Goal: Transaction & Acquisition: Purchase product/service

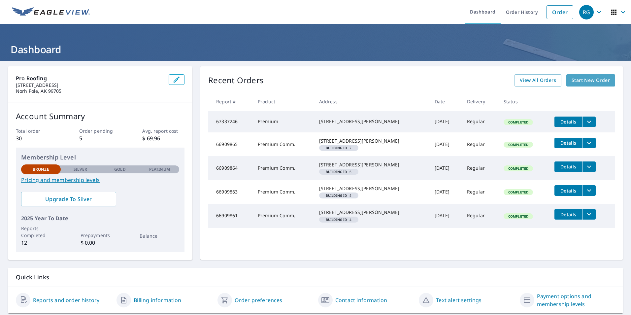
click at [590, 78] on span "Start New Order" at bounding box center [591, 80] width 38 height 8
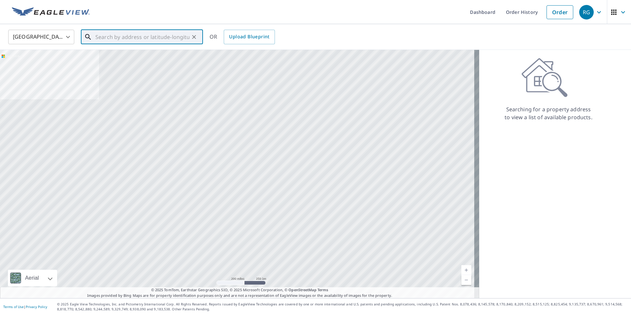
click at [120, 38] on input "text" at bounding box center [142, 37] width 94 height 18
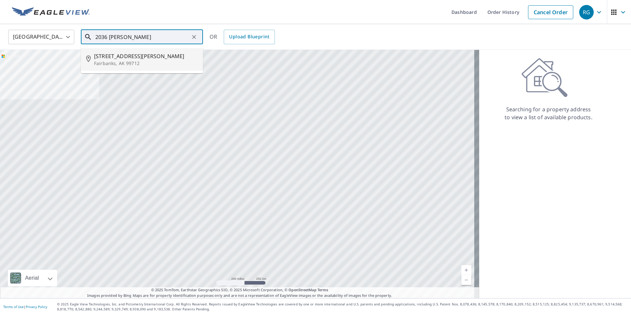
click at [121, 57] on span "[STREET_ADDRESS][PERSON_NAME]" at bounding box center [146, 56] width 104 height 8
type input "[STREET_ADDRESS][PERSON_NAME]"
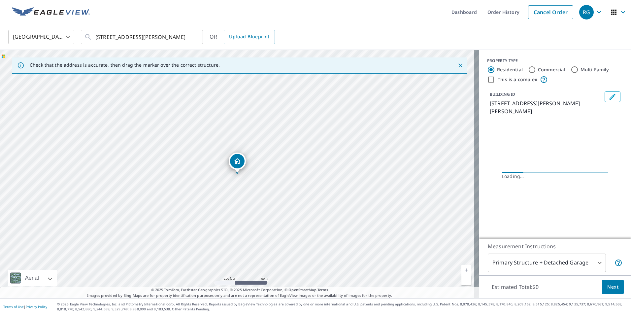
click at [239, 162] on icon "Dropped pin, building 1, Residential property, 2036 Sara Lynn Rd Fairbanks, AK …" at bounding box center [237, 161] width 7 height 6
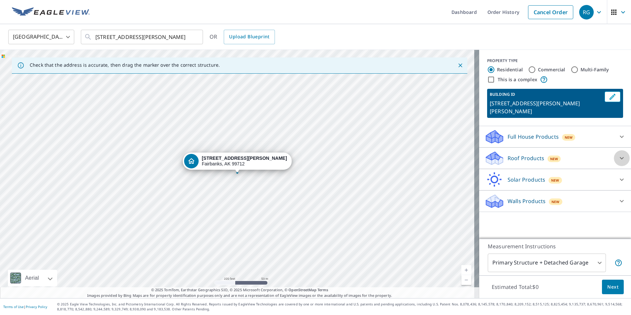
click at [618, 154] on icon at bounding box center [622, 158] width 8 height 8
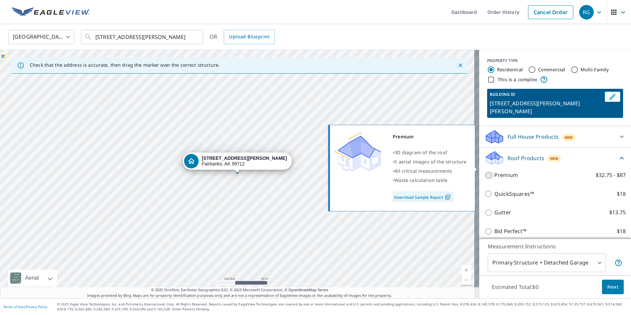
click at [485, 171] on input "Premium $32.75 - $87" at bounding box center [490, 175] width 10 height 8
checkbox input "true"
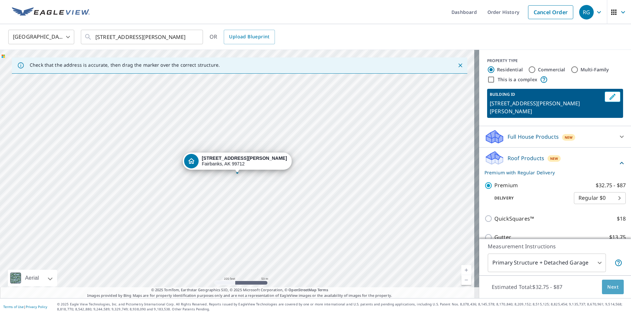
click at [607, 288] on span "Next" at bounding box center [612, 287] width 11 height 8
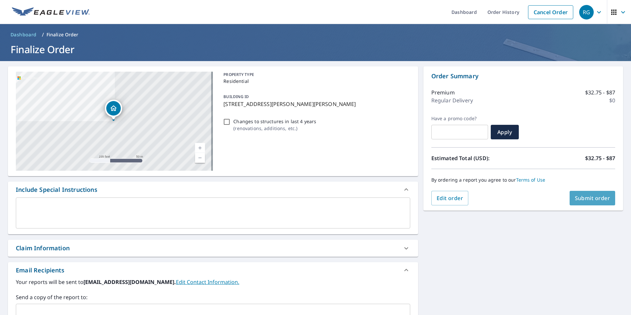
click at [586, 197] on span "Submit order" at bounding box center [592, 197] width 35 height 7
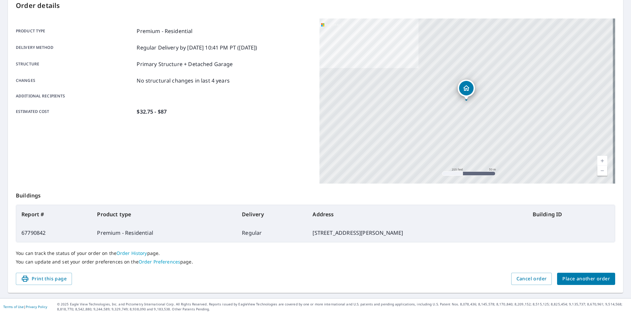
scroll to position [41, 0]
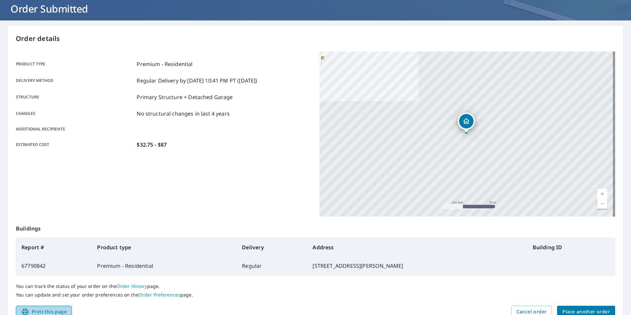
click at [55, 310] on span "Print this page" at bounding box center [44, 312] width 46 height 8
